Goal: Check status: Check status

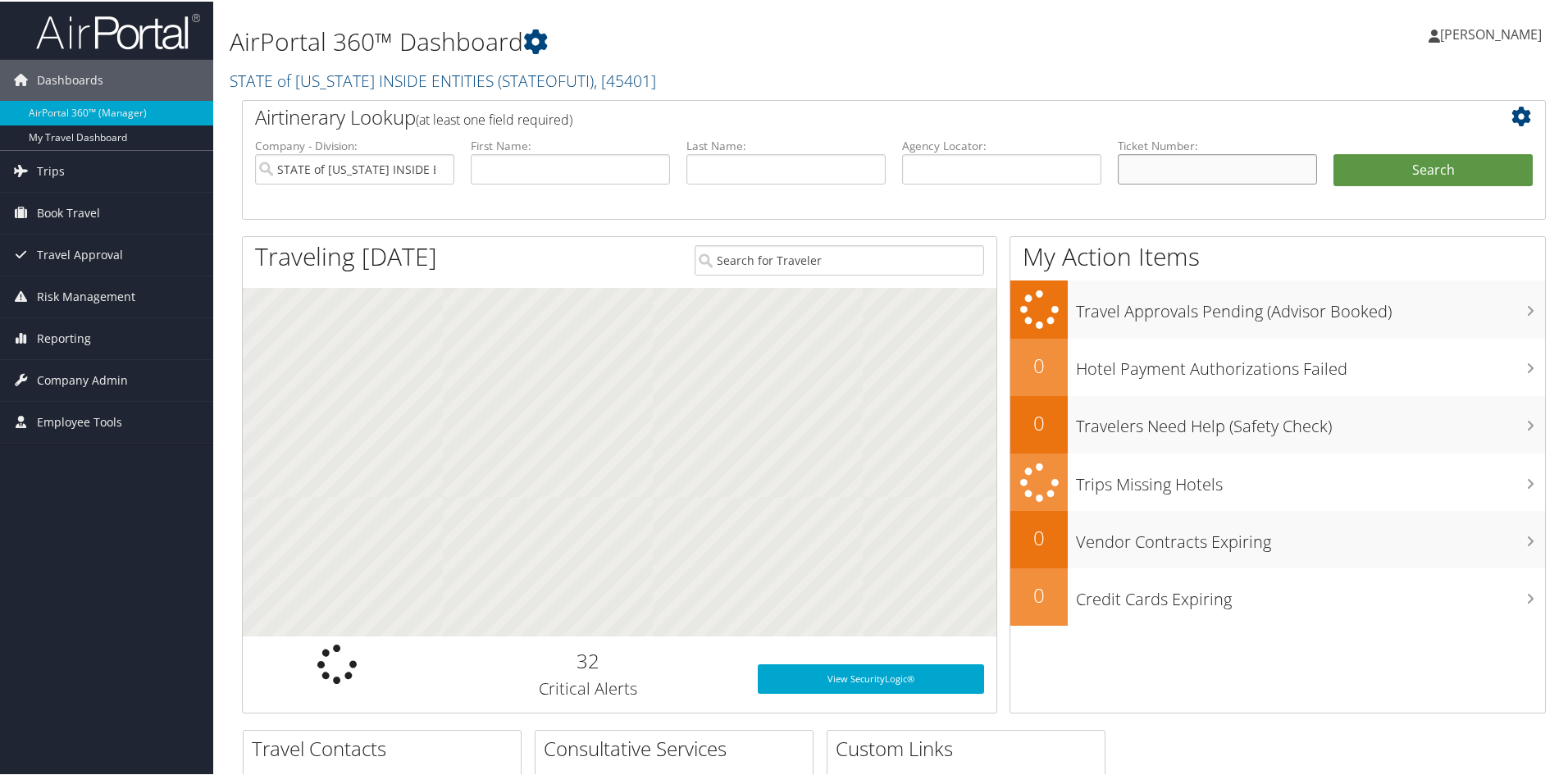
click at [1145, 175] on input "text" at bounding box center [1218, 167] width 199 height 30
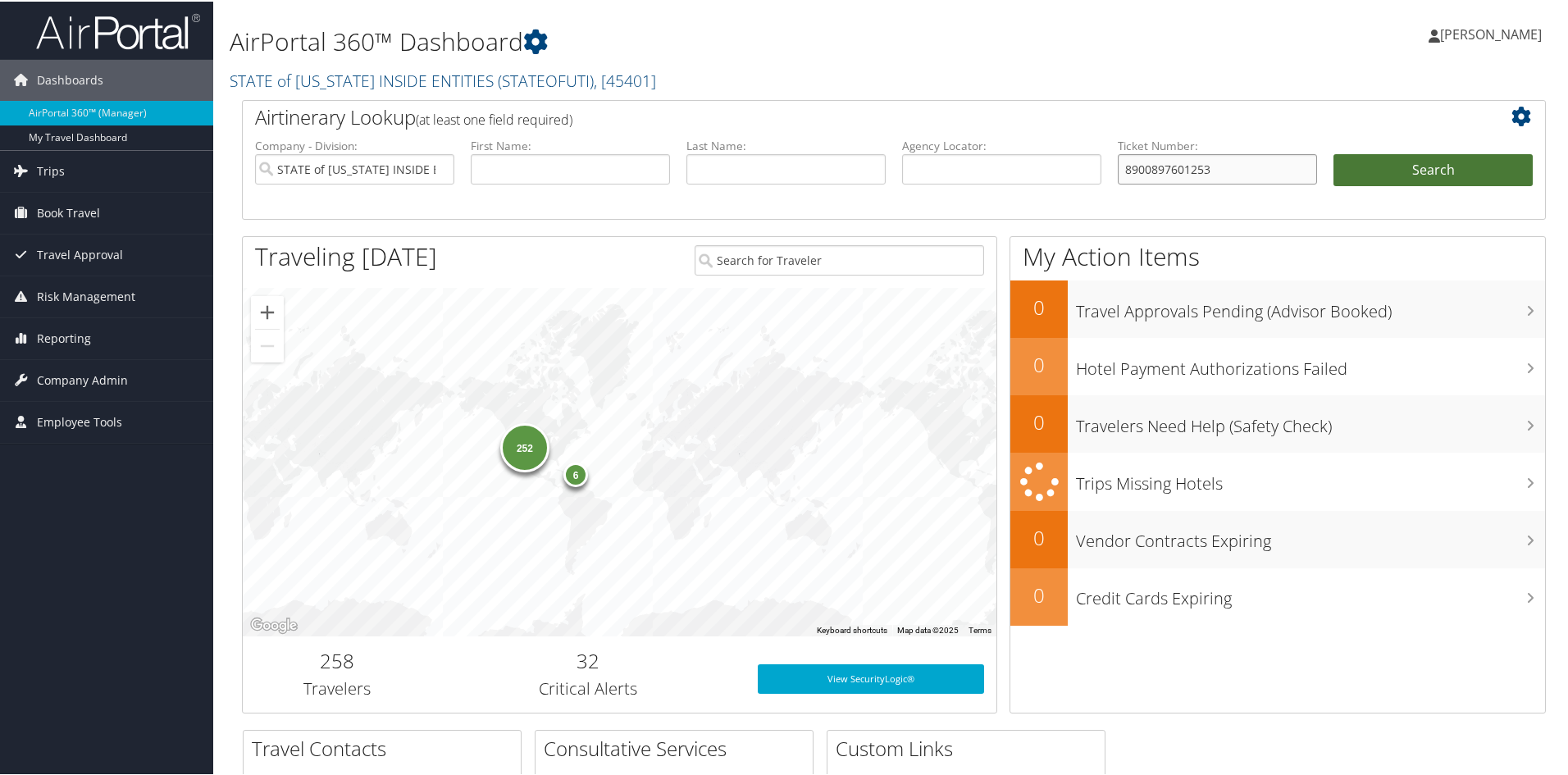
type input "8900897601253"
click at [1412, 170] on button "Search" at bounding box center [1433, 168] width 199 height 33
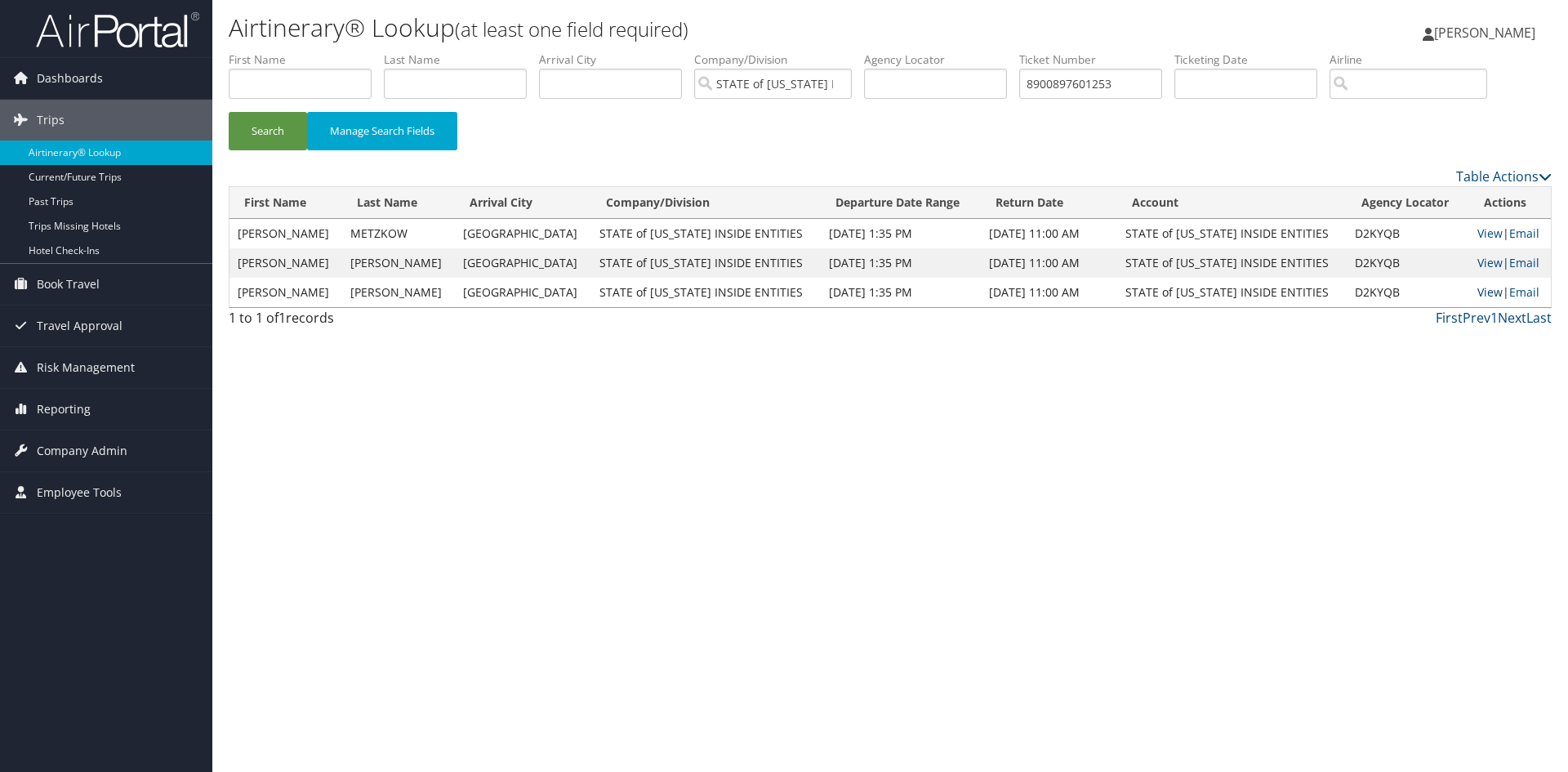
click at [1478, 291] on link "View" at bounding box center [1490, 291] width 25 height 16
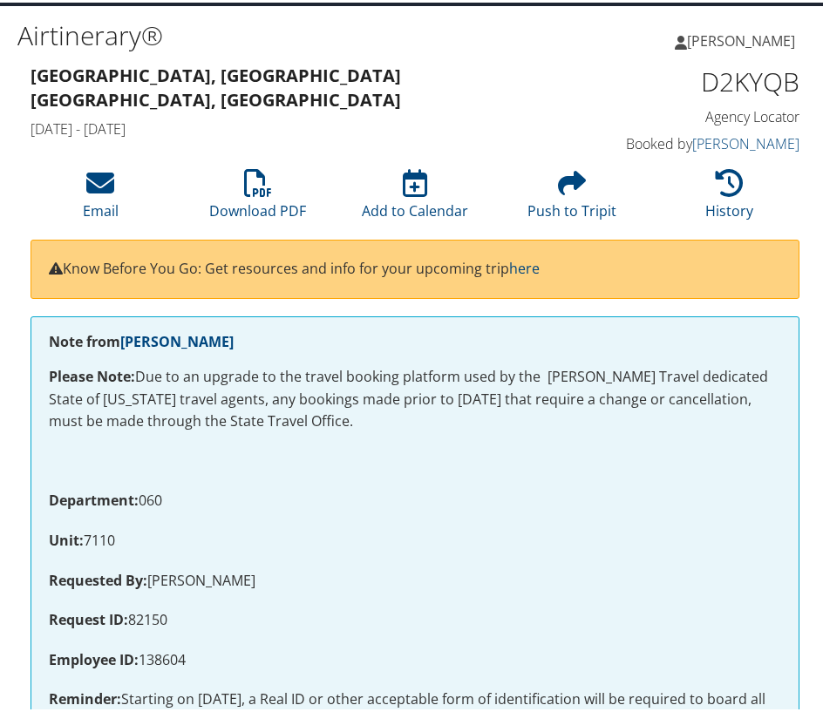
scroll to position [87, 0]
